Goal: Information Seeking & Learning: Learn about a topic

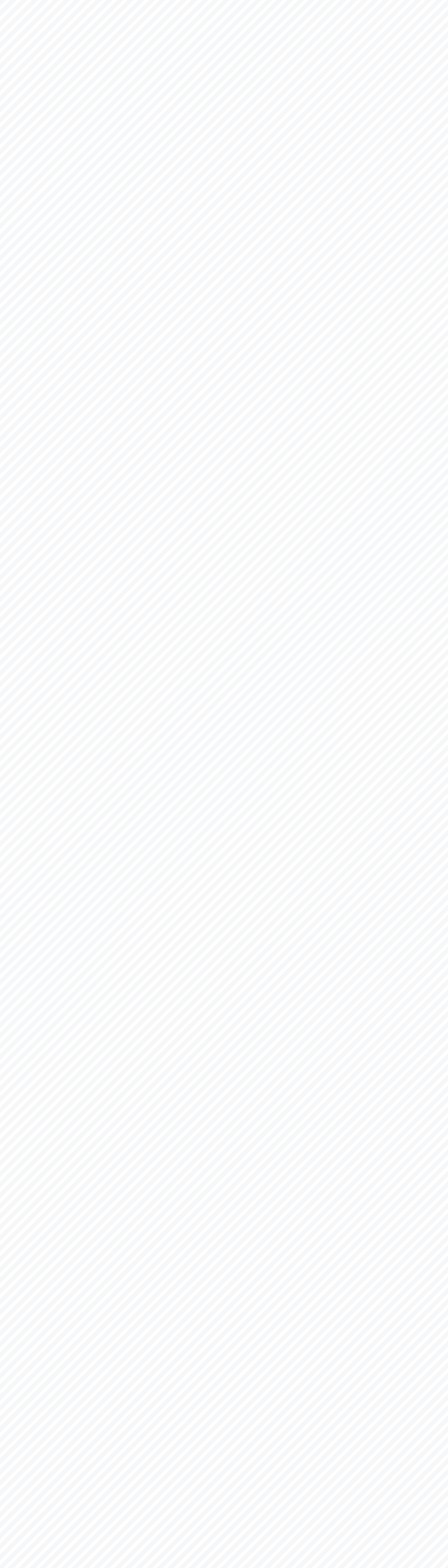
click at [267, 23] on body at bounding box center [224, 784] width 448 height 1568
click at [437, 529] on body at bounding box center [224, 784] width 448 height 1568
click at [349, 1568] on html at bounding box center [224, 784] width 448 height 1568
click at [5, 1408] on body at bounding box center [224, 784] width 448 height 1568
click at [304, 14] on body at bounding box center [224, 784] width 448 height 1568
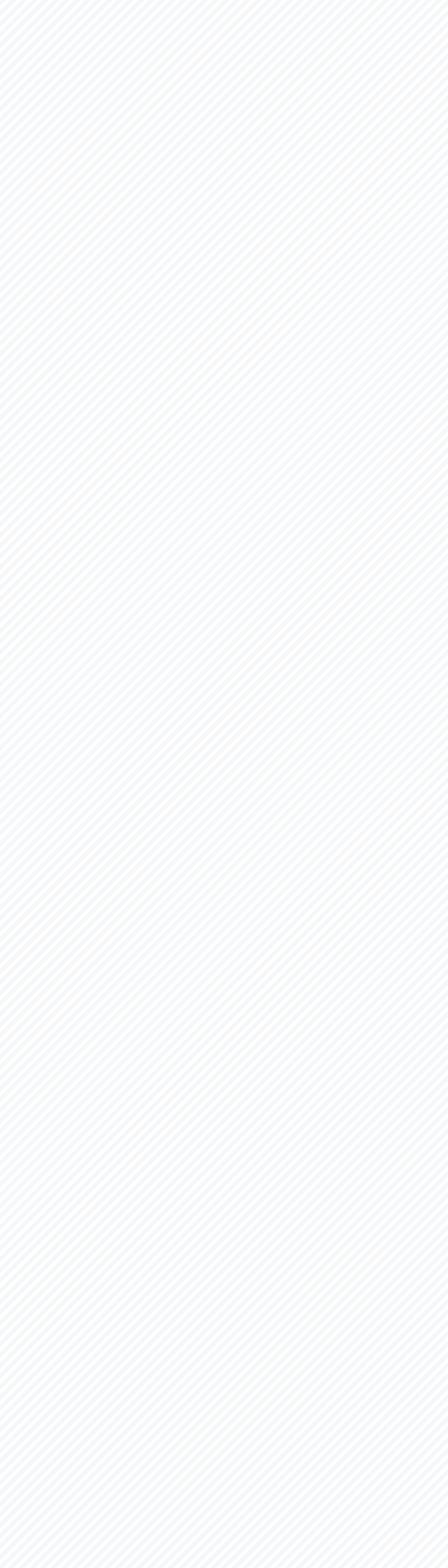
click at [438, 1506] on body at bounding box center [224, 784] width 448 height 1568
click at [61, 1568] on html at bounding box center [224, 784] width 448 height 1568
click at [15, 791] on body at bounding box center [224, 784] width 448 height 1568
